Goal: Information Seeking & Learning: Find specific fact

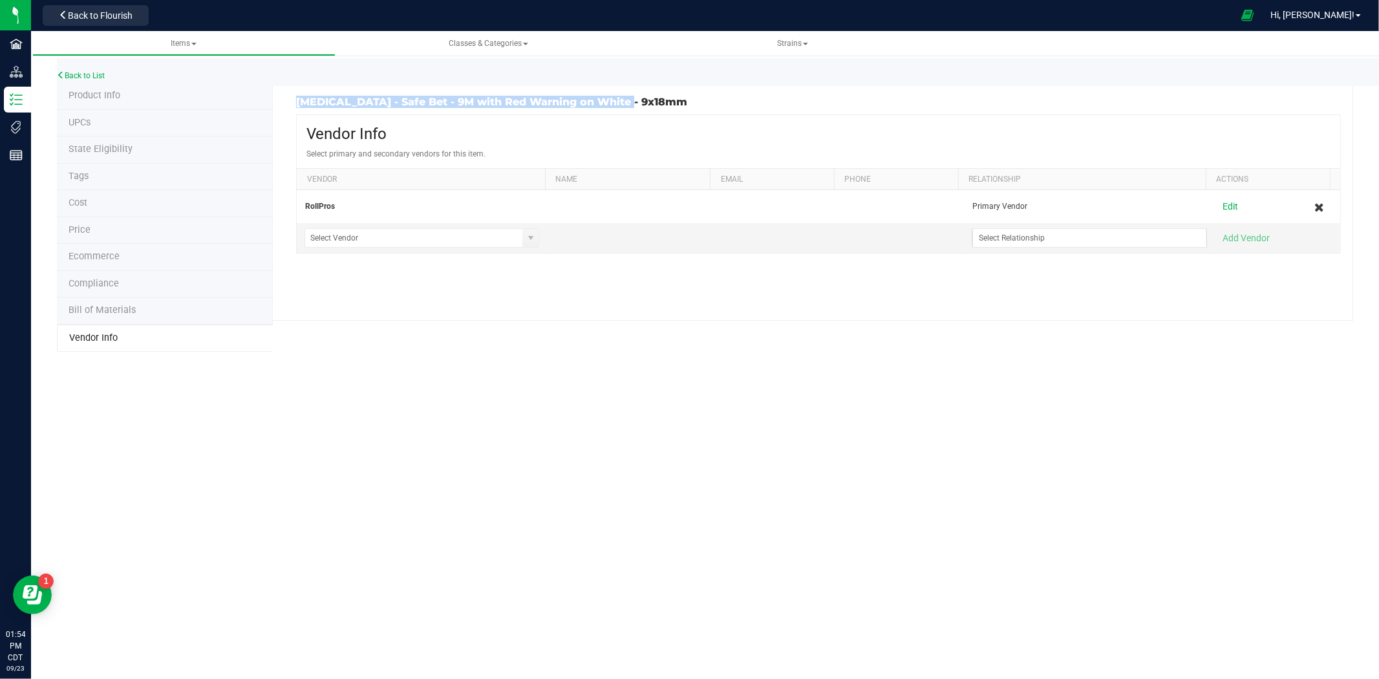
drag, startPoint x: 642, startPoint y: 103, endPoint x: 290, endPoint y: 99, distance: 352.3
click at [290, 99] on div "[MEDICAL_DATA] - Safe Bet - 9M with Red Warning on White - 9x18mm" at bounding box center [552, 102] width 532 height 12
copy h3 "[MEDICAL_DATA] - Safe Bet - 9M with Red Warning on White - 9x18mm"
